Goal: Task Accomplishment & Management: Use online tool/utility

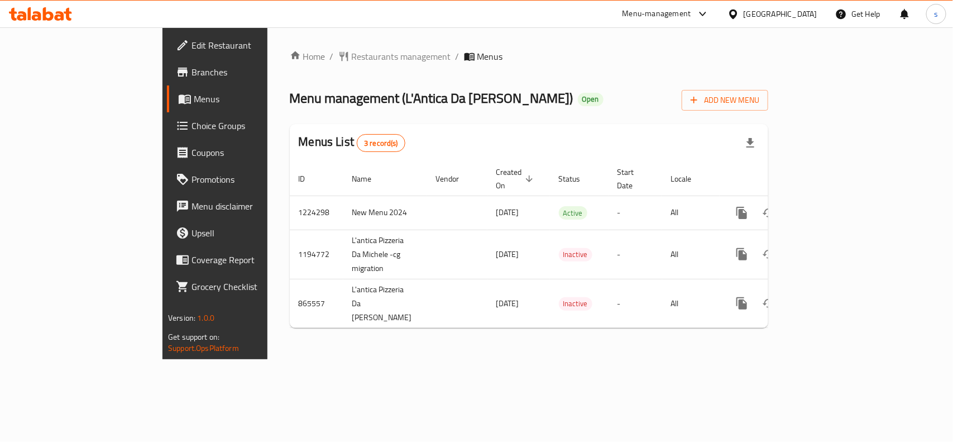
click at [191, 119] on span "Choice Groups" at bounding box center [251, 125] width 121 height 13
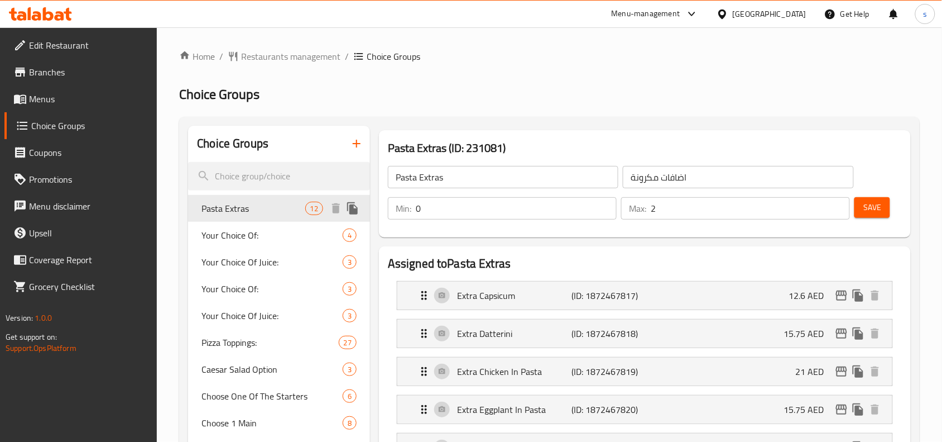
click at [249, 213] on span "Pasta Extras" at bounding box center [253, 208] width 103 height 13
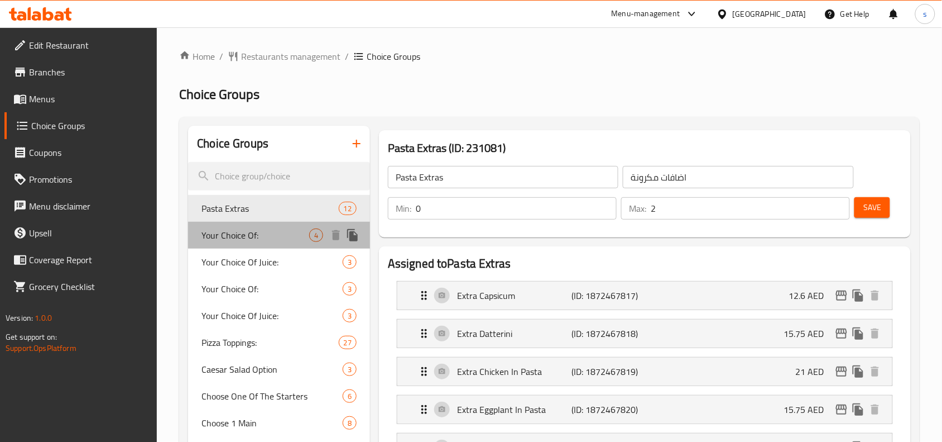
click at [233, 236] on span "Your Choice Of:" at bounding box center [256, 234] width 108 height 13
type input "Your Choice Of:"
type input "إختيارك من:"
type input "1"
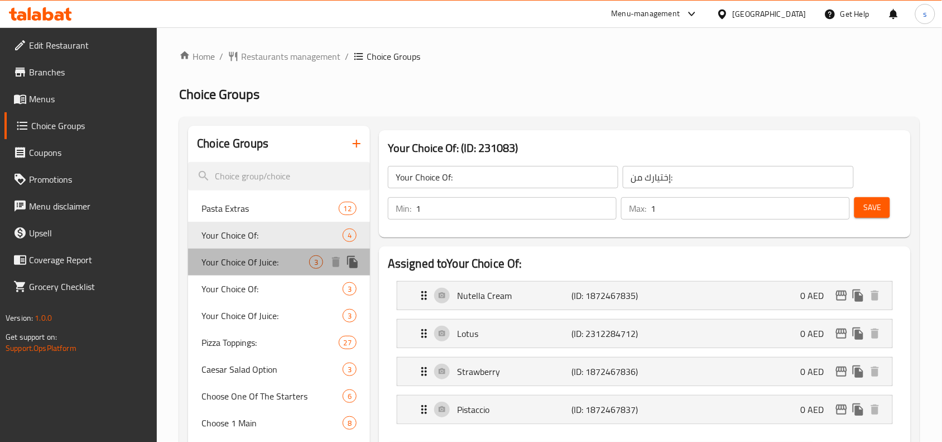
click at [255, 264] on span "Your Choice Of Juice:" at bounding box center [256, 261] width 108 height 13
type input "Your Choice Of Juice:"
type input "إختيارك من العصير:"
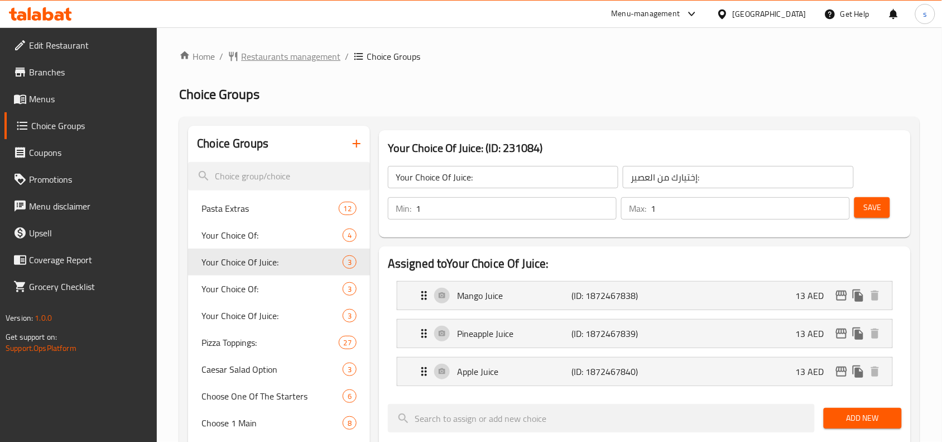
click at [264, 56] on span "Restaurants management" at bounding box center [290, 56] width 99 height 13
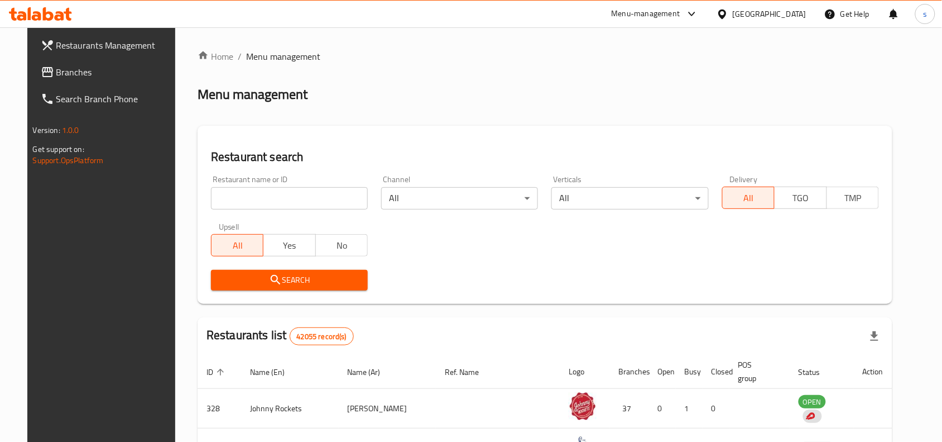
click at [255, 197] on div at bounding box center [471, 221] width 942 height 442
click at [255, 197] on input "search" at bounding box center [289, 198] width 157 height 22
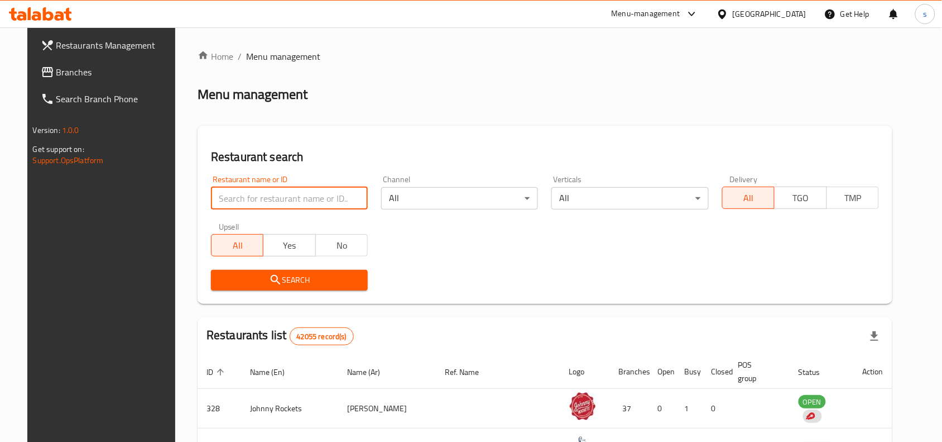
paste input "638647"
type input "638647"
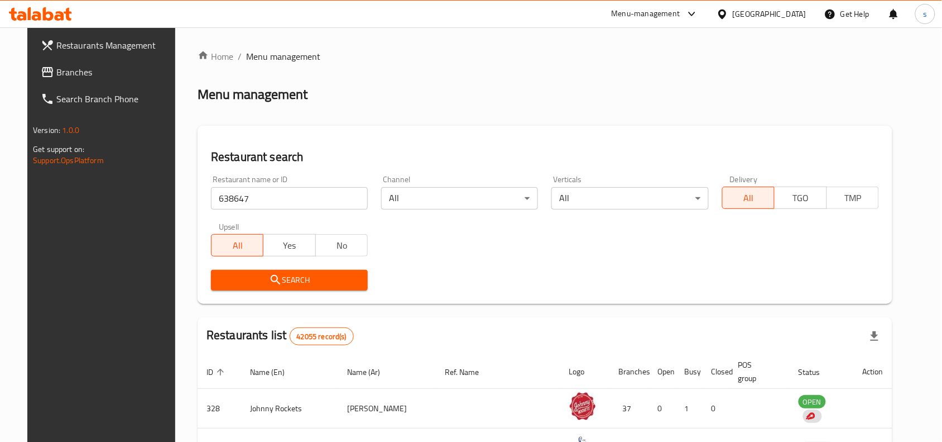
click at [518, 294] on div "Search" at bounding box center [545, 280] width 682 height 34
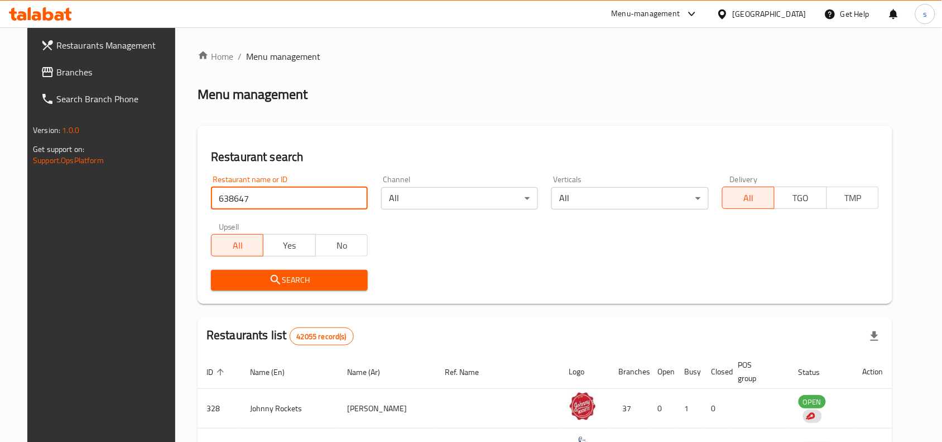
click at [319, 201] on input "638647" at bounding box center [289, 198] width 157 height 22
click button "Search" at bounding box center [289, 280] width 157 height 21
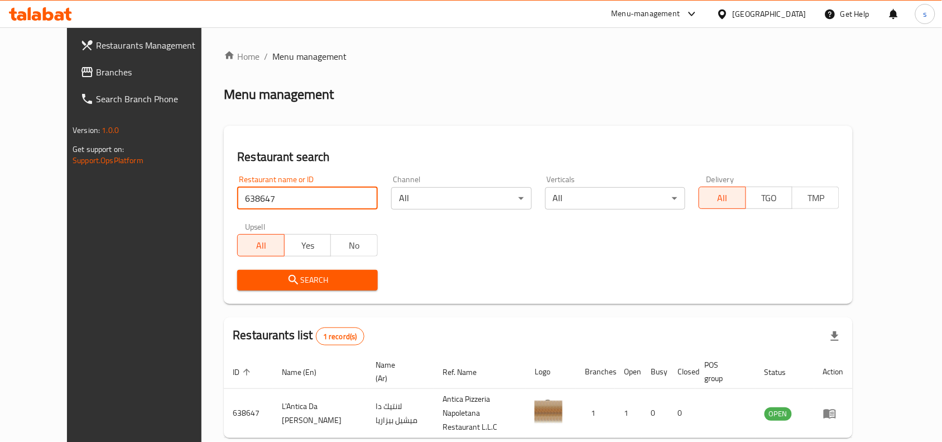
click at [104, 66] on span "Branches" at bounding box center [155, 71] width 119 height 13
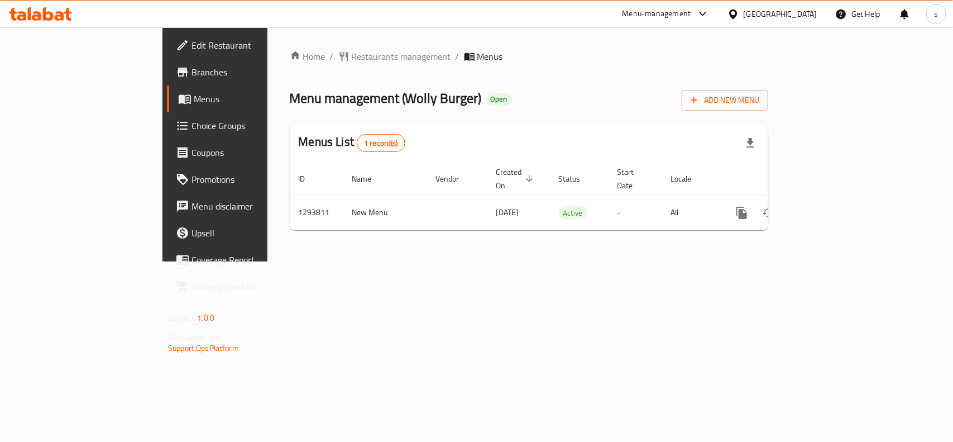
click at [191, 125] on span "Choice Groups" at bounding box center [251, 125] width 121 height 13
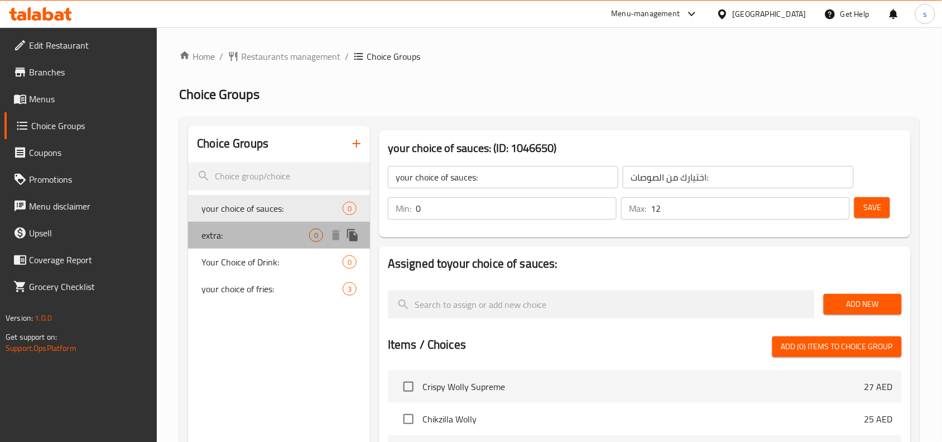
click at [228, 234] on span "extra:" at bounding box center [256, 234] width 108 height 13
type input "extra:"
type input "إكسترا:"
type input "2"
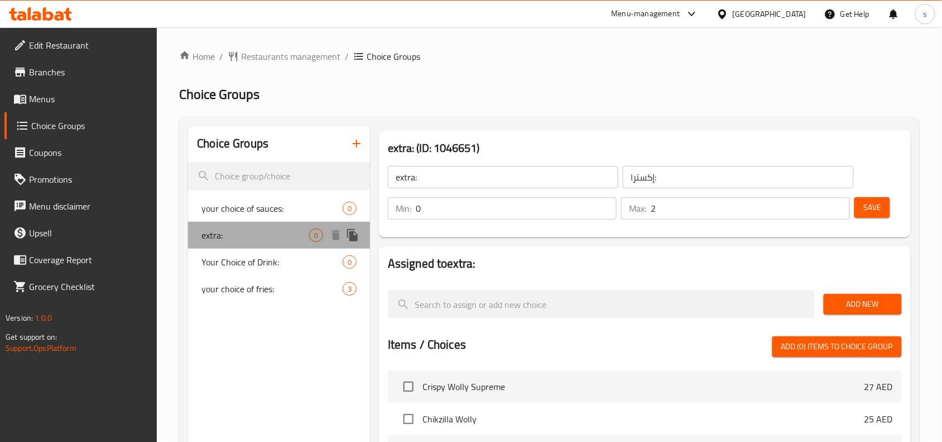
click at [233, 233] on span "extra:" at bounding box center [256, 234] width 108 height 13
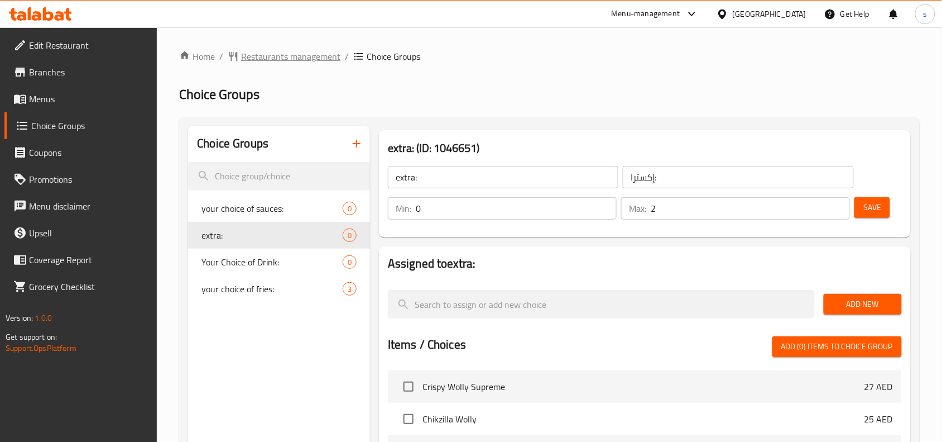
click at [289, 51] on span "Restaurants management" at bounding box center [290, 56] width 99 height 13
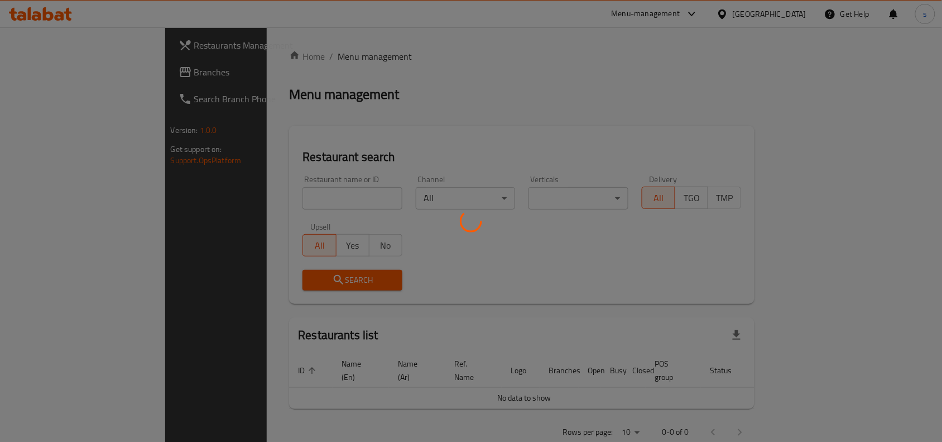
click at [49, 77] on div at bounding box center [471, 221] width 942 height 442
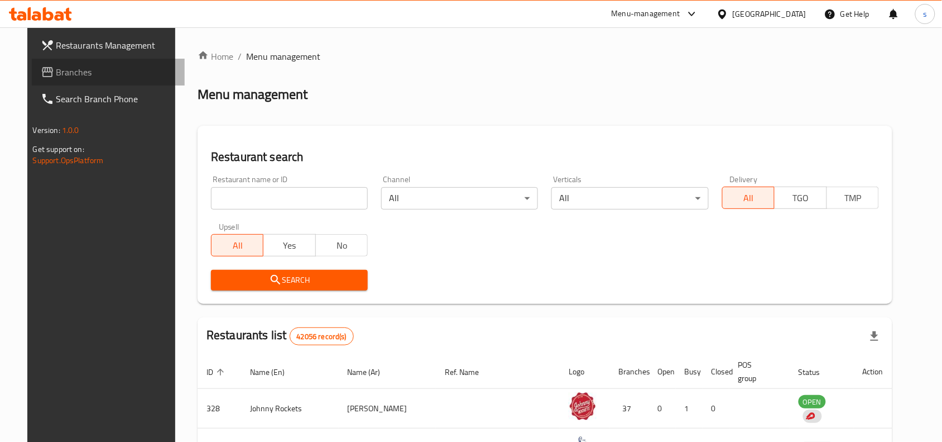
click at [56, 74] on span "Branches" at bounding box center [115, 71] width 119 height 13
